Goal: Communication & Community: Answer question/provide support

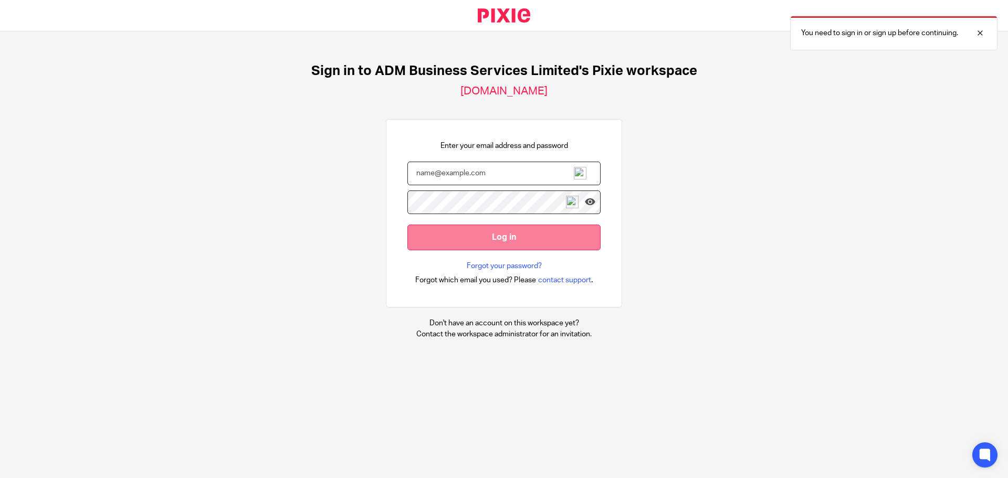
type input "[PERSON_NAME][EMAIL_ADDRESS][DOMAIN_NAME]"
click at [497, 235] on input "Log in" at bounding box center [503, 238] width 193 height 26
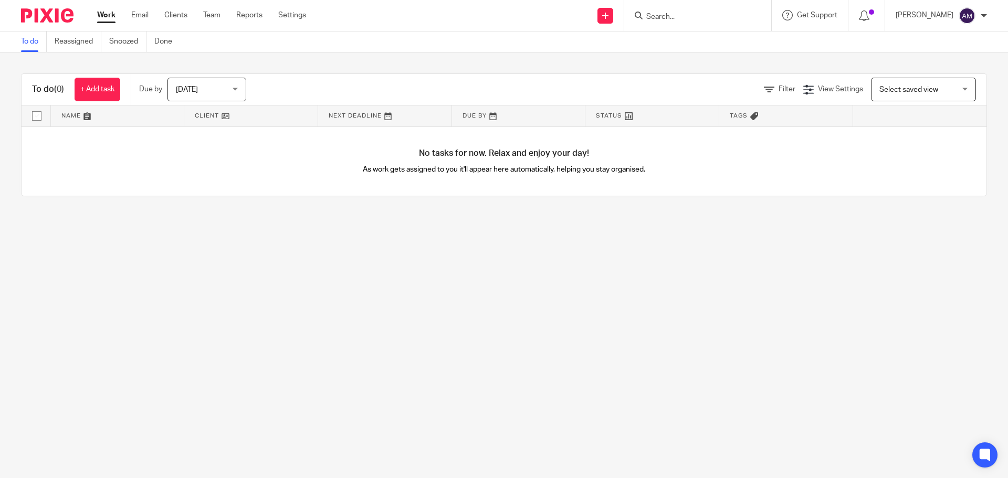
click at [702, 13] on input "Search" at bounding box center [692, 17] width 95 height 9
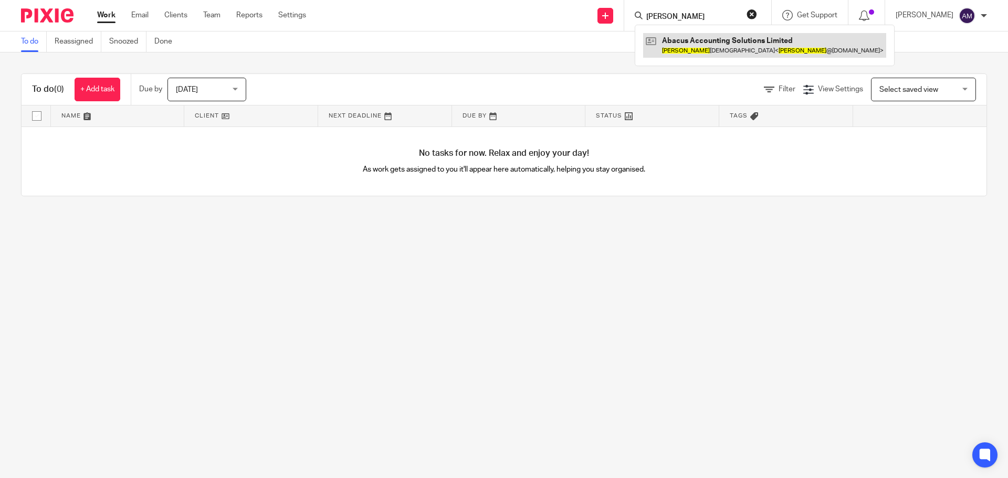
type input "Minesh"
click at [716, 50] on link at bounding box center [764, 45] width 243 height 24
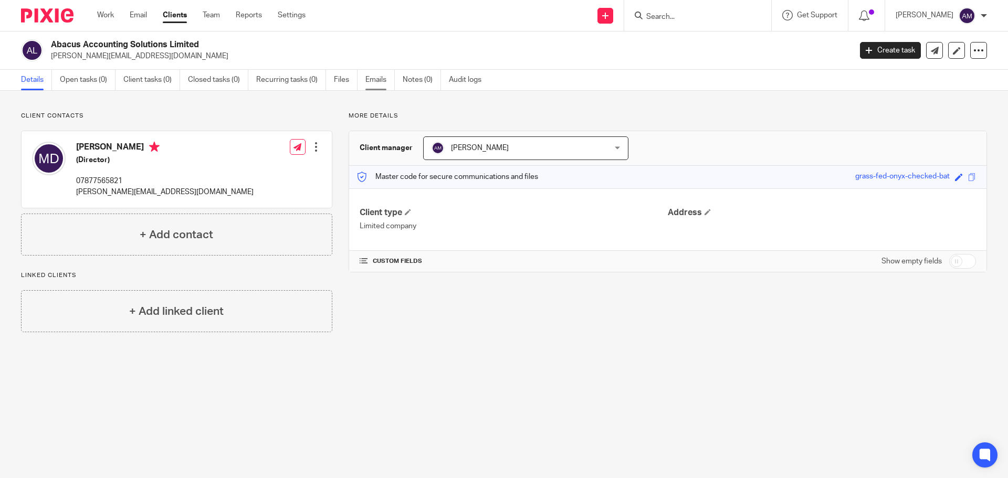
click at [380, 81] on link "Emails" at bounding box center [379, 80] width 29 height 20
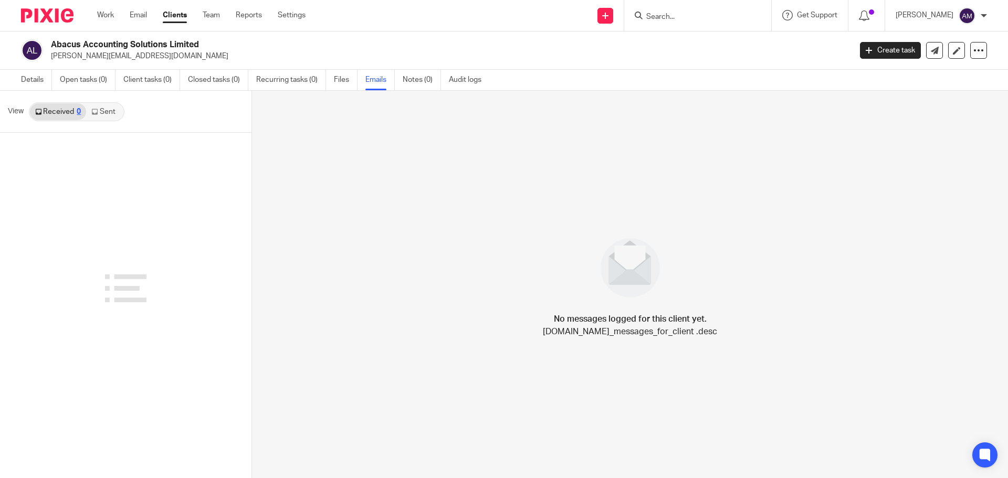
click at [106, 111] on link "Sent" at bounding box center [104, 111] width 37 height 17
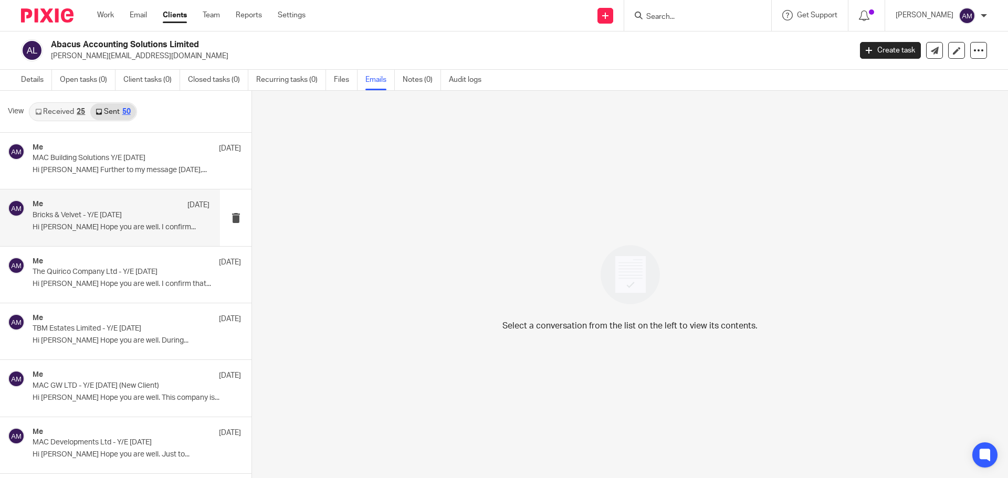
click at [86, 216] on p "Bricks & Velvet - Y/E 31/03/2025" at bounding box center [104, 215] width 142 height 9
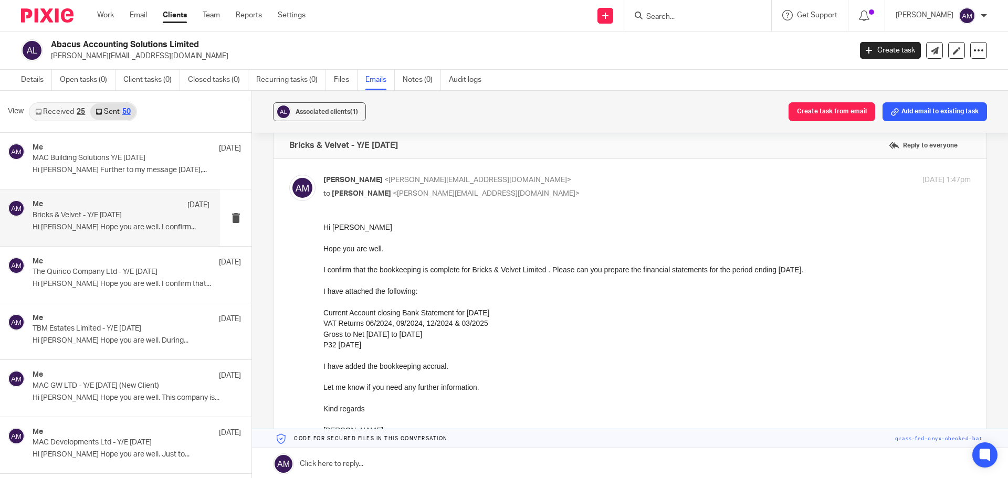
scroll to position [53, 0]
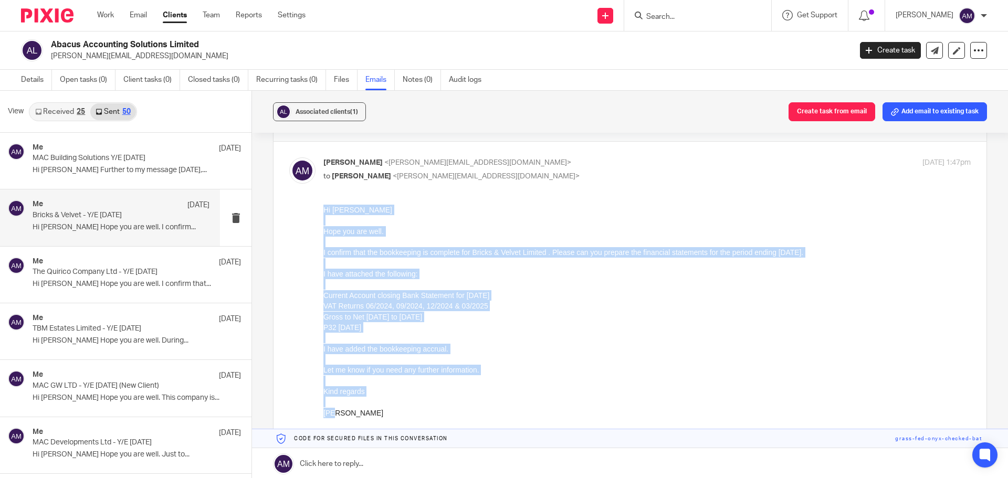
drag, startPoint x: 323, startPoint y: 210, endPoint x: 354, endPoint y: 413, distance: 205.0
click at [354, 413] on div "Hi Minesh Hope you are well. I confirm that the bookkeeping is complete for Bri…" at bounding box center [646, 322] width 647 height 235
copy div "Hi [PERSON_NAME] Hope you are well. I confirm that the bookkeeping is complete …"
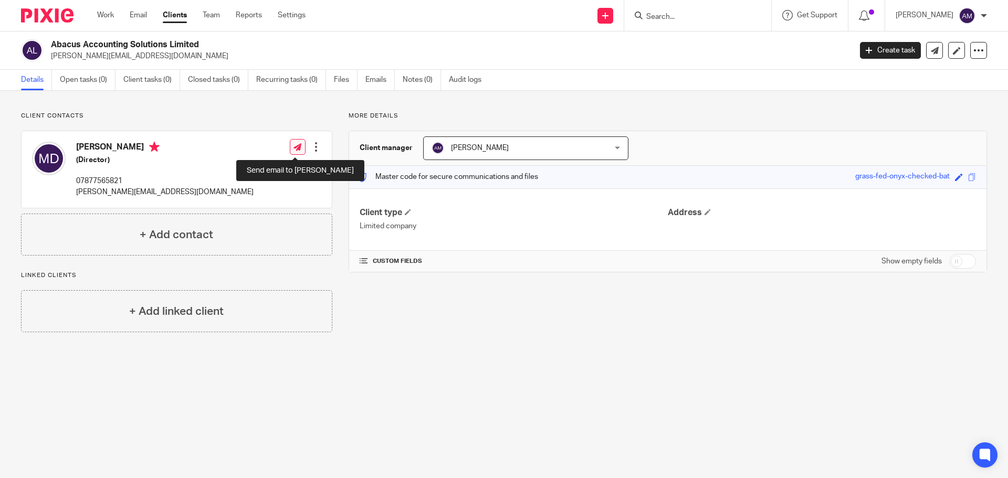
click at [297, 148] on icon at bounding box center [297, 147] width 8 height 8
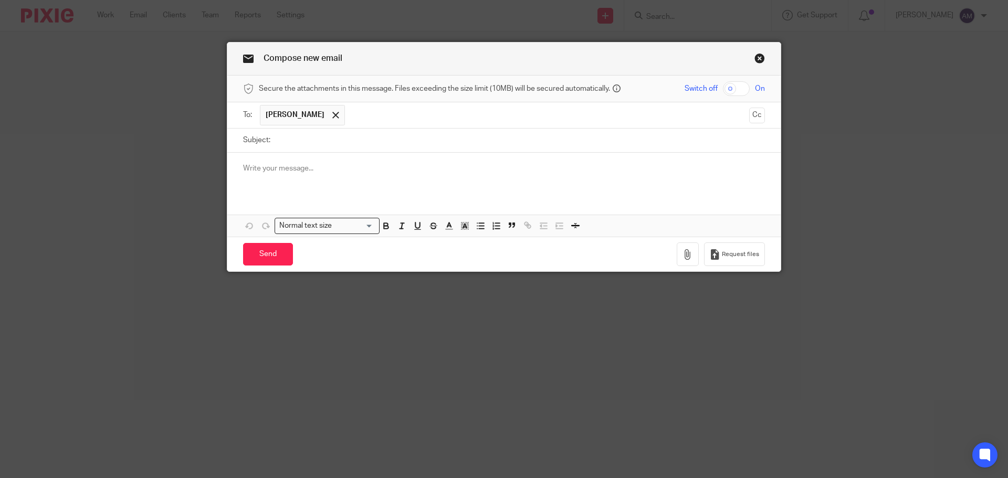
click at [724, 89] on input "checkbox" at bounding box center [736, 88] width 27 height 15
checkbox input "true"
click at [236, 164] on div at bounding box center [503, 173] width 553 height 41
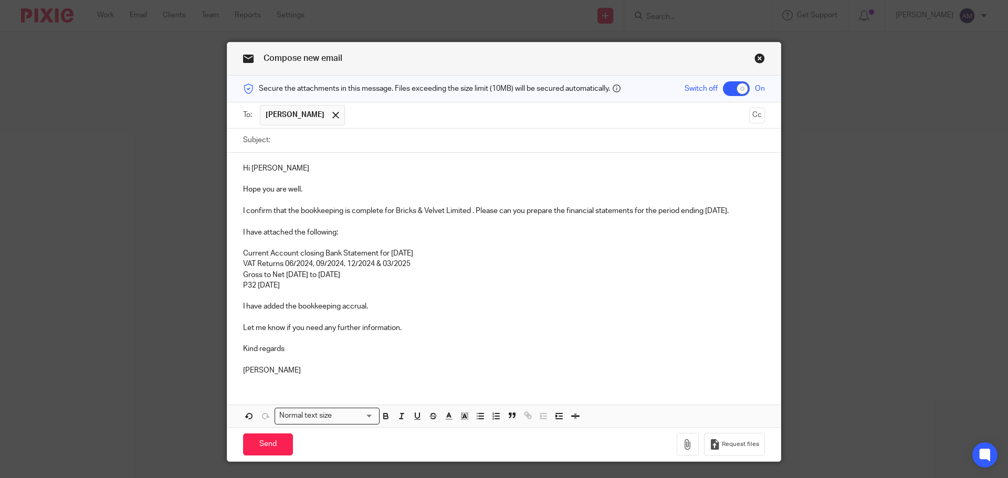
click at [294, 139] on input "Subject:" at bounding box center [520, 141] width 489 height 24
type input "House of Duke Ltd - Year End 31/07/2025"
click at [393, 212] on p "I confirm that the bookkeeping is complete for Bricks & Velvet Limited . Please…" at bounding box center [504, 211] width 522 height 11
click at [739, 210] on p "I confirm that the bookkeeping is complete for House of Duke Limited . Please c…" at bounding box center [504, 211] width 522 height 11
click at [759, 211] on p "I confirm that the bookkeeping is complete for House of Duke Limited . Please c…" at bounding box center [504, 211] width 522 height 11
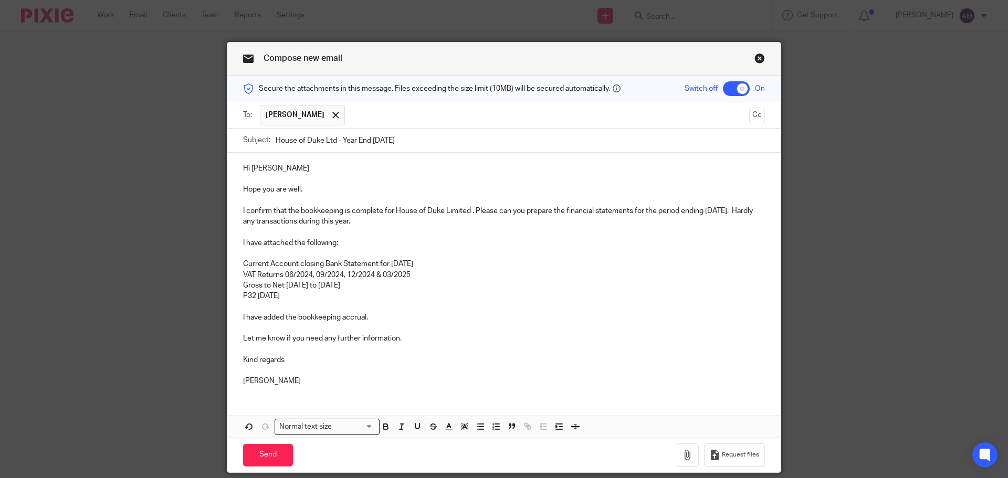
click at [406, 266] on p "Current Account closing Bank Statement for 31/03/2025" at bounding box center [504, 264] width 522 height 11
drag, startPoint x: 241, startPoint y: 275, endPoint x: 303, endPoint y: 296, distance: 65.2
click at [303, 296] on div "Hi Minesh Hope you are well. I confirm that the bookkeeping is complete for Hou…" at bounding box center [503, 274] width 553 height 242
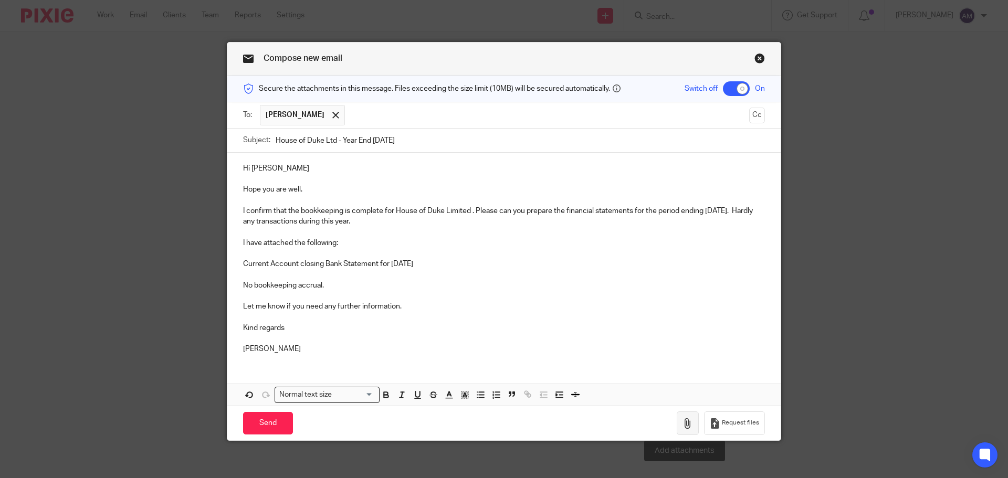
click at [684, 422] on icon "button" at bounding box center [688, 423] width 11 height 11
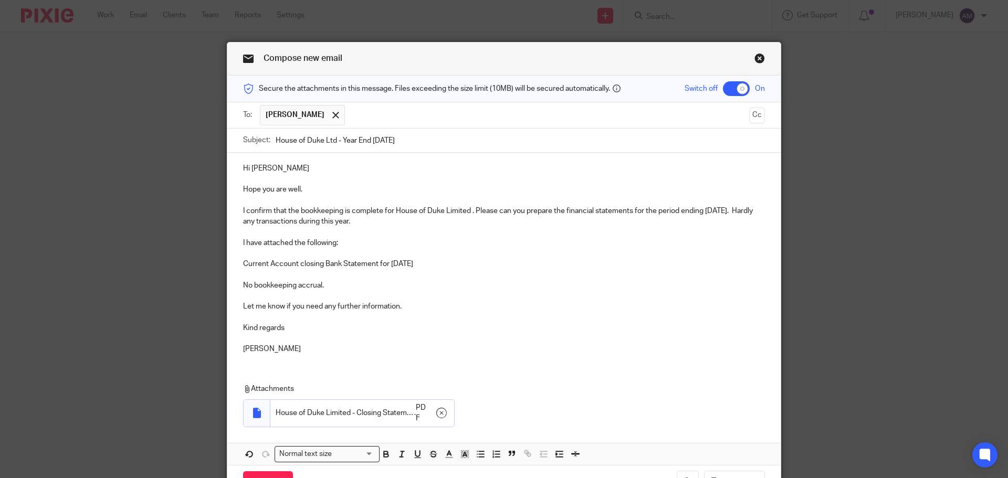
click at [467, 299] on p at bounding box center [504, 296] width 522 height 11
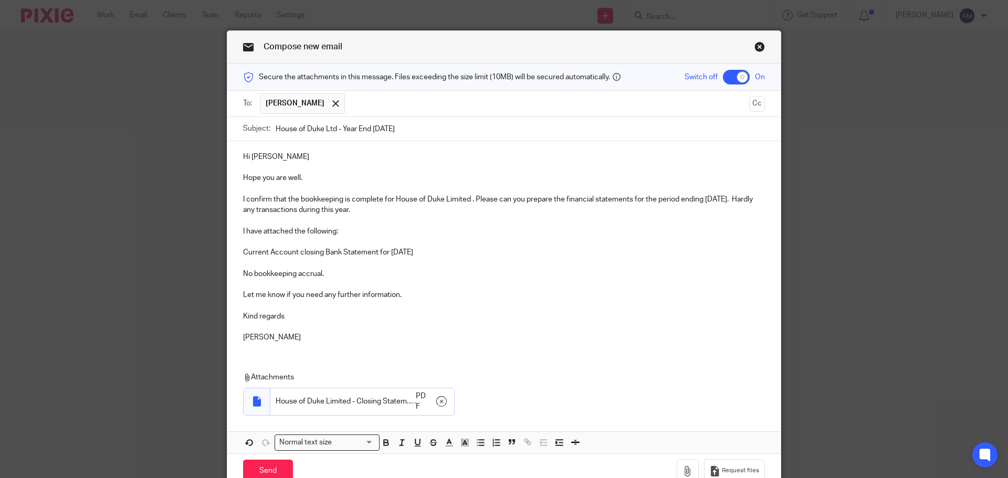
scroll to position [64, 0]
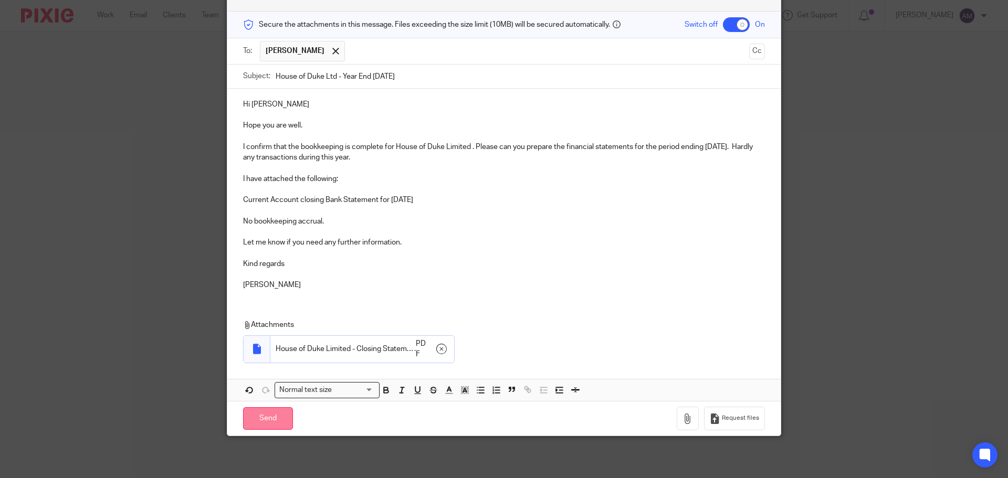
click at [264, 418] on input "Send" at bounding box center [268, 418] width 50 height 23
